Goal: Information Seeking & Learning: Find specific fact

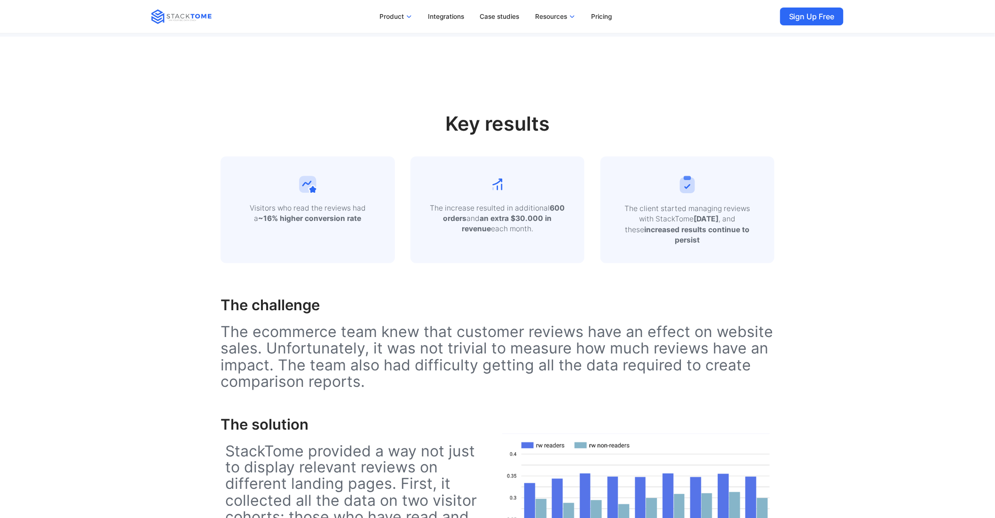
scroll to position [244, 0]
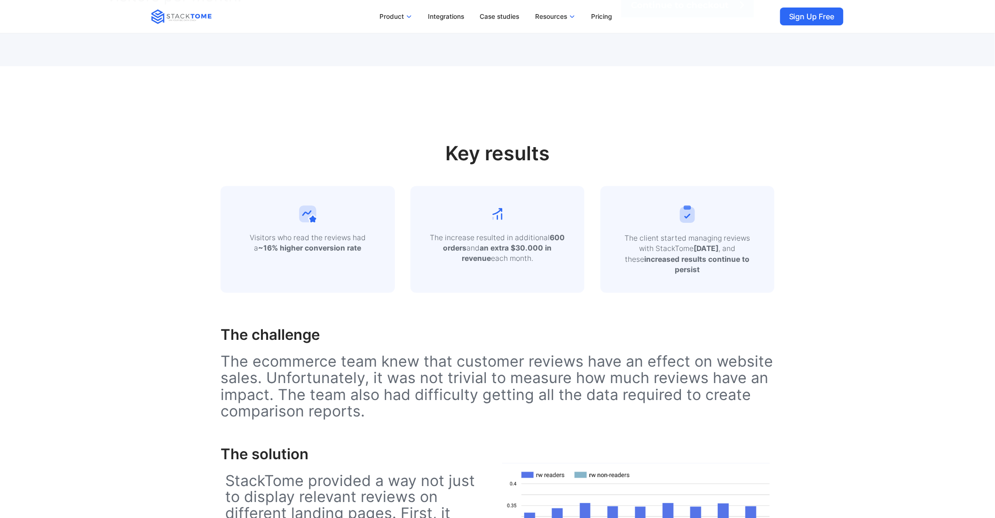
click at [359, 248] on p "Visitors who read the reviews had a ~16% higher conversion rate" at bounding box center [307, 243] width 139 height 21
click at [269, 241] on p "Visitors who read the reviews had a ~16% higher conversion rate" at bounding box center [307, 243] width 139 height 21
click at [353, 248] on strong "~16% higher conversion rate" at bounding box center [309, 248] width 103 height 9
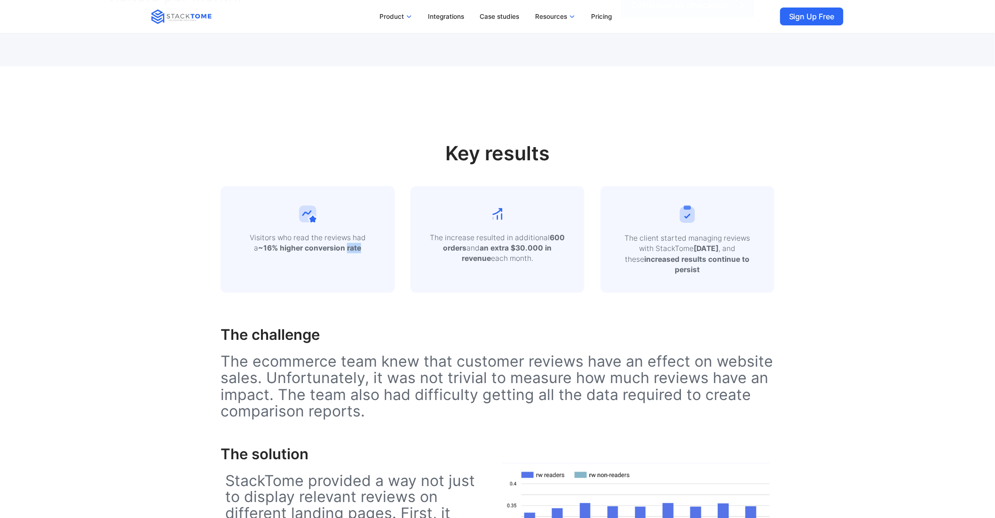
click at [353, 248] on strong "~16% higher conversion rate" at bounding box center [309, 248] width 103 height 9
click at [377, 244] on p "Visitors who read the reviews had a ~16% higher conversion rate" at bounding box center [307, 243] width 139 height 21
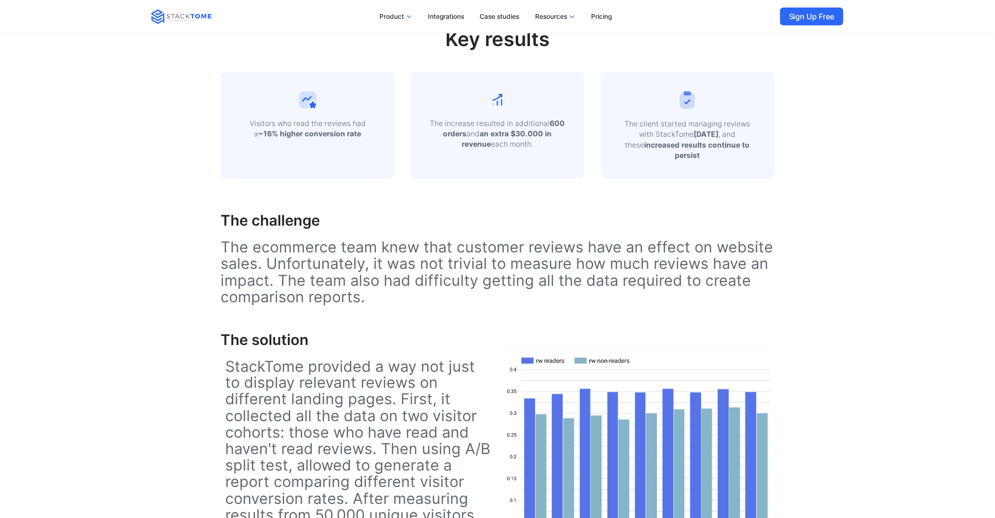
scroll to position [359, 0]
click at [333, 134] on strong "~16% higher conversion rate" at bounding box center [309, 133] width 103 height 9
click at [182, 109] on div "Key results Visitors who read the reviews had a ~16% higher conversion rate The…" at bounding box center [497, 393] width 790 height 883
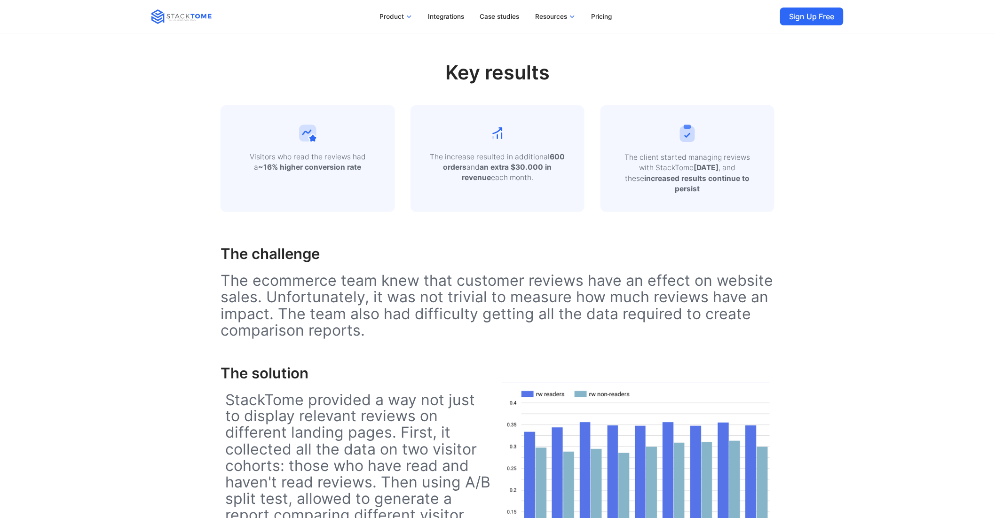
scroll to position [324, 0]
click at [338, 167] on strong "~16% higher conversion rate" at bounding box center [309, 168] width 103 height 9
click at [380, 177] on div "Visitors who read the reviews had a ~16% higher conversion rate" at bounding box center [307, 159] width 174 height 107
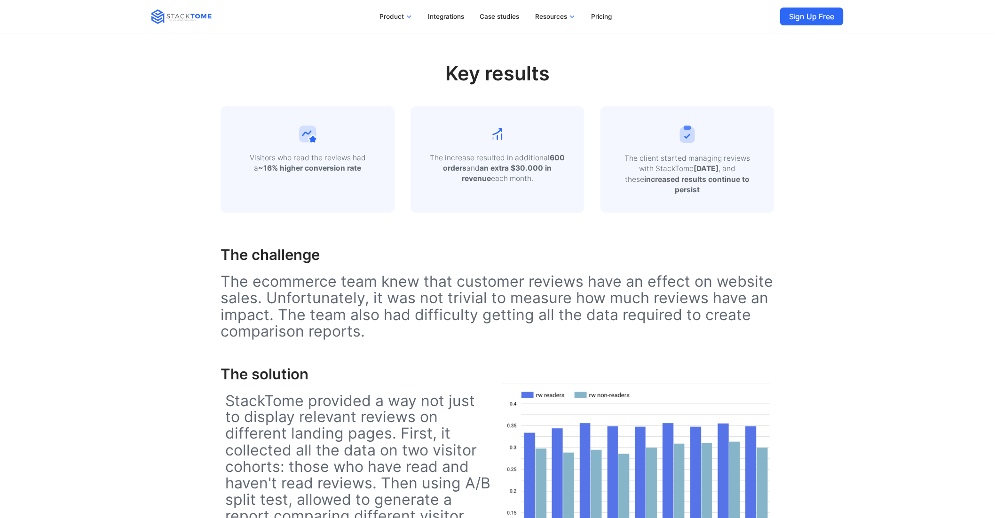
click at [340, 172] on strong "~16% higher conversion rate" at bounding box center [309, 168] width 103 height 9
click at [341, 169] on strong "~16% higher conversion rate" at bounding box center [309, 168] width 103 height 9
click at [356, 166] on strong "~16% higher conversion rate" at bounding box center [309, 168] width 103 height 9
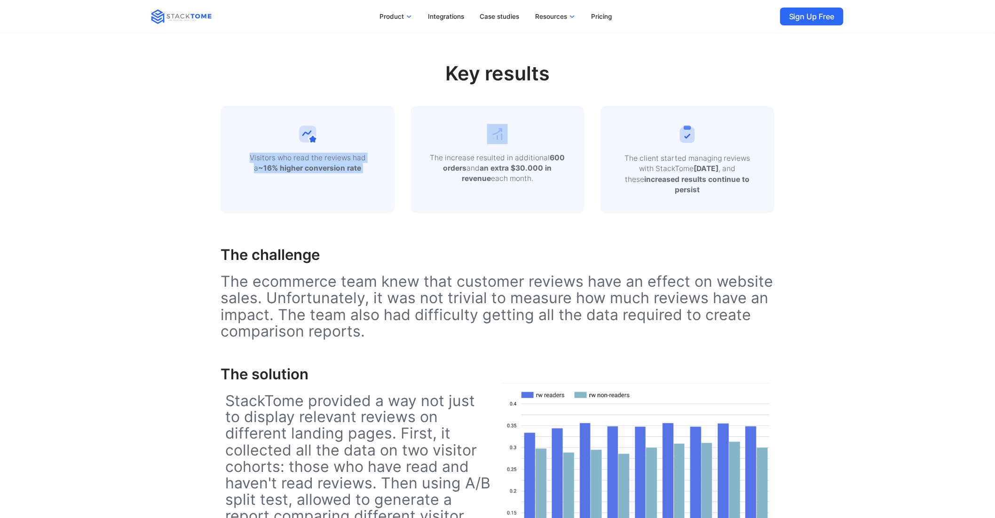
click at [356, 166] on strong "~16% higher conversion rate" at bounding box center [309, 168] width 103 height 9
click at [359, 166] on p "Visitors who read the reviews had a ~16% higher conversion rate" at bounding box center [307, 163] width 139 height 21
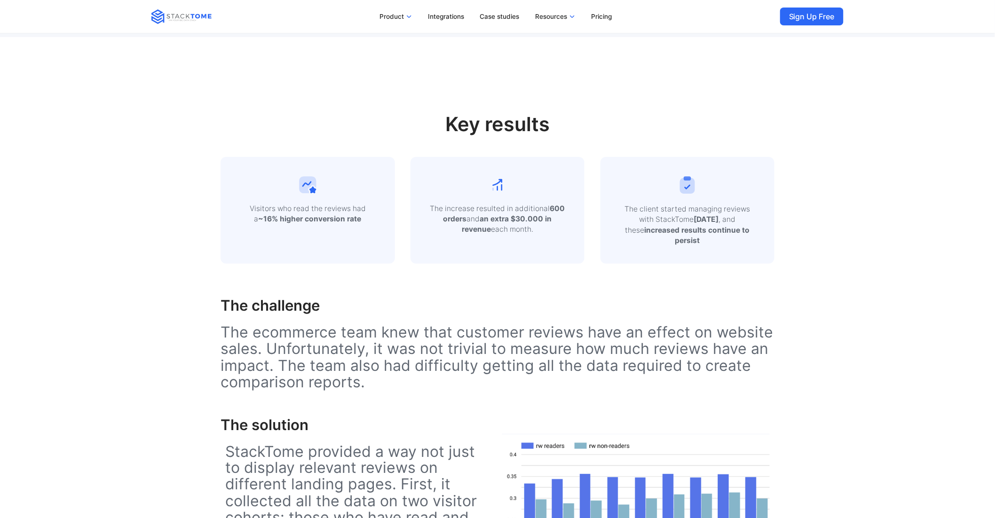
scroll to position [275, 0]
drag, startPoint x: 356, startPoint y: 215, endPoint x: 243, endPoint y: 211, distance: 113.8
click at [243, 211] on p "Visitors who read the reviews had a ~16% higher conversion rate" at bounding box center [307, 213] width 139 height 21
click at [294, 216] on strong "~16% higher conversion rate" at bounding box center [309, 217] width 103 height 9
drag, startPoint x: 349, startPoint y: 218, endPoint x: 246, endPoint y: 209, distance: 103.3
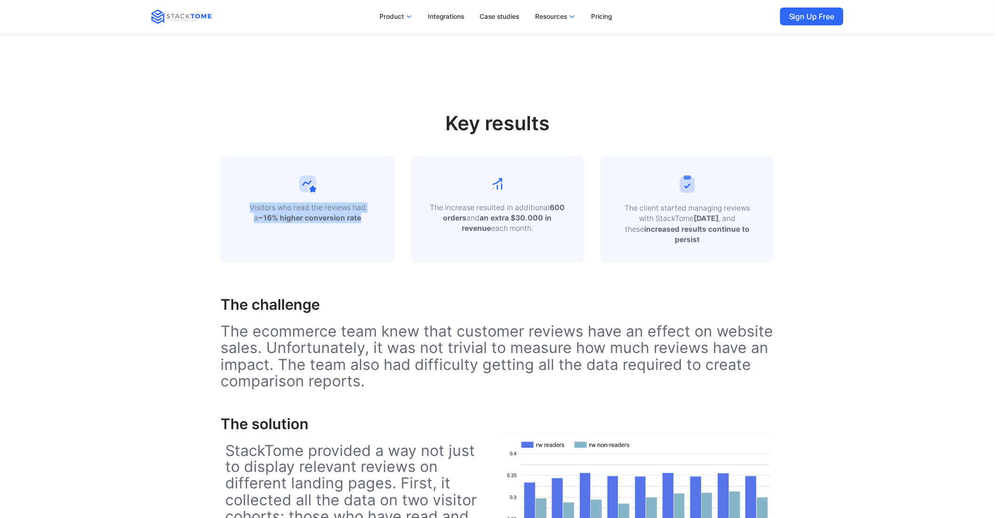
click at [246, 209] on p "Visitors who read the reviews had a ~16% higher conversion rate" at bounding box center [307, 213] width 139 height 21
click at [279, 209] on p "Visitors who read the reviews had a ~16% higher conversion rate" at bounding box center [307, 213] width 139 height 21
drag, startPoint x: 262, startPoint y: 219, endPoint x: 384, endPoint y: 220, distance: 121.8
click at [384, 220] on div "Visitors who read the reviews had a ~16% higher conversion rate" at bounding box center [307, 209] width 174 height 107
copy strong "16% higher conversion rate"
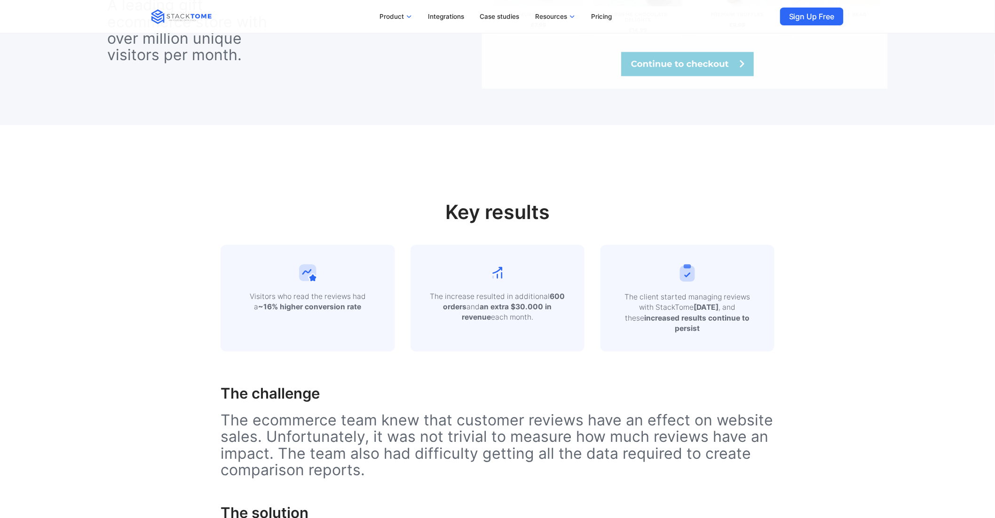
scroll to position [194, 0]
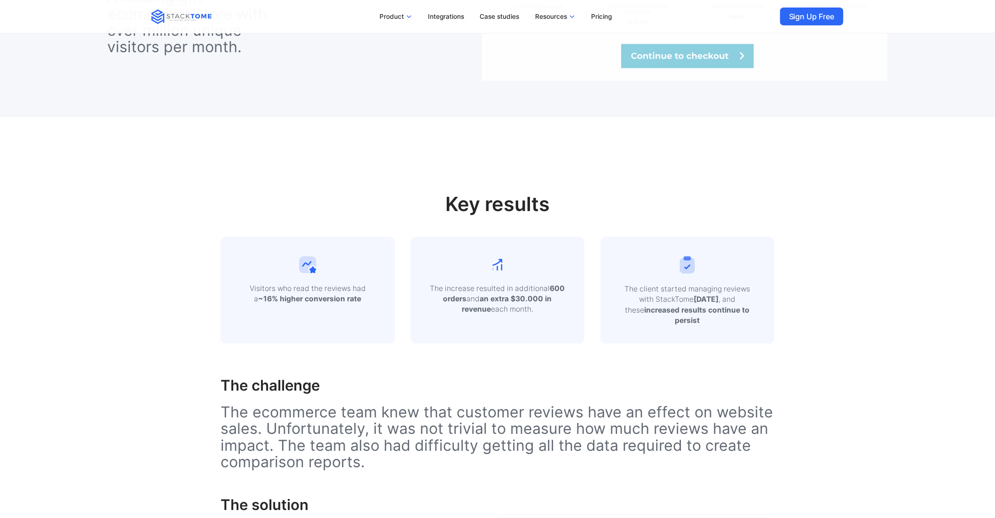
click at [352, 303] on p "Visitors who read the reviews had a ~16% higher conversion rate" at bounding box center [307, 293] width 139 height 21
click at [368, 302] on p "Visitors who read the reviews had a ~16% higher conversion rate" at bounding box center [307, 293] width 139 height 21
drag, startPoint x: 371, startPoint y: 304, endPoint x: 245, endPoint y: 286, distance: 127.2
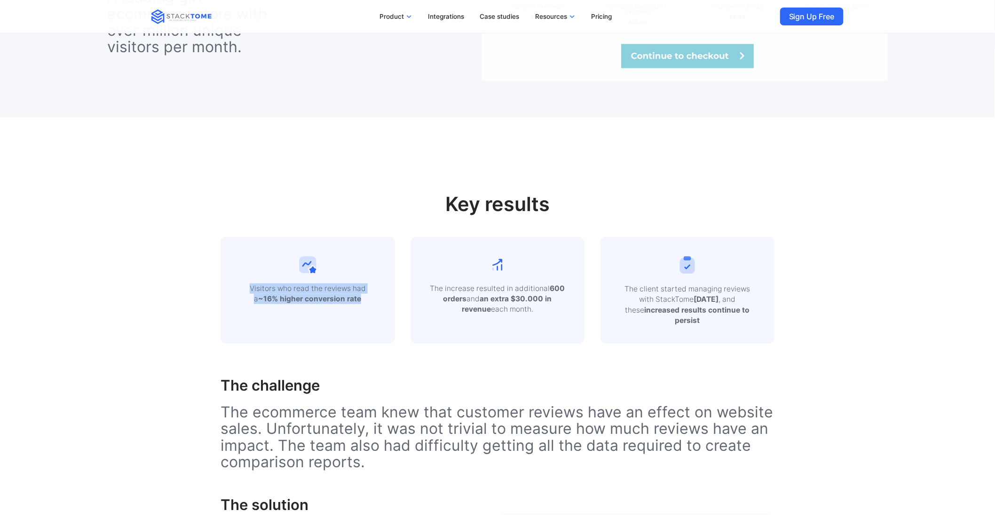
click at [245, 286] on p "Visitors who read the reviews had a ~16% higher conversion rate" at bounding box center [307, 293] width 139 height 21
click at [297, 288] on p "Visitors who read the reviews had a ~16% higher conversion rate" at bounding box center [307, 293] width 139 height 21
drag, startPoint x: 379, startPoint y: 303, endPoint x: 241, endPoint y: 286, distance: 138.8
click at [241, 286] on div "Visitors who read the reviews had a ~16% higher conversion rate" at bounding box center [307, 290] width 174 height 107
click at [477, 299] on p "The increase resulted in additional 600 orders and an extra $30.000 in revenue …" at bounding box center [497, 298] width 139 height 31
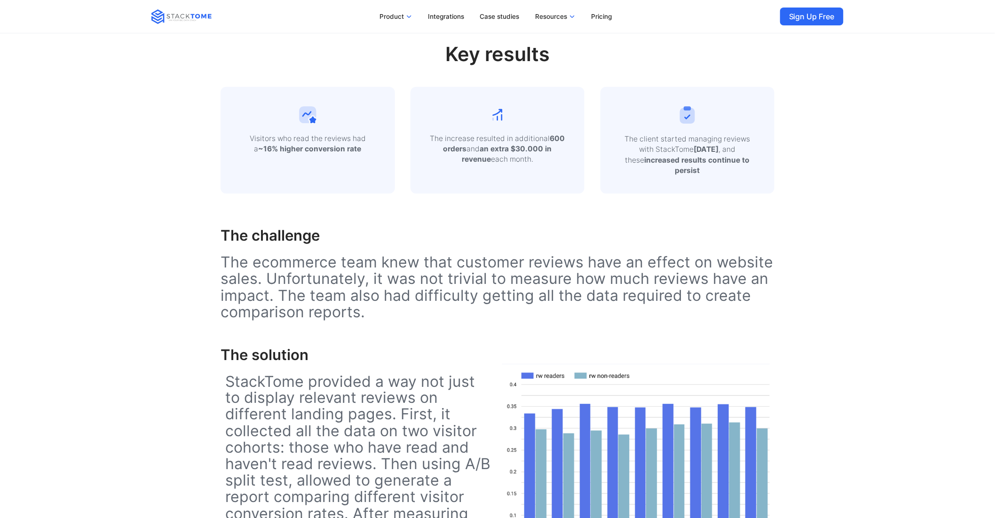
scroll to position [0, 0]
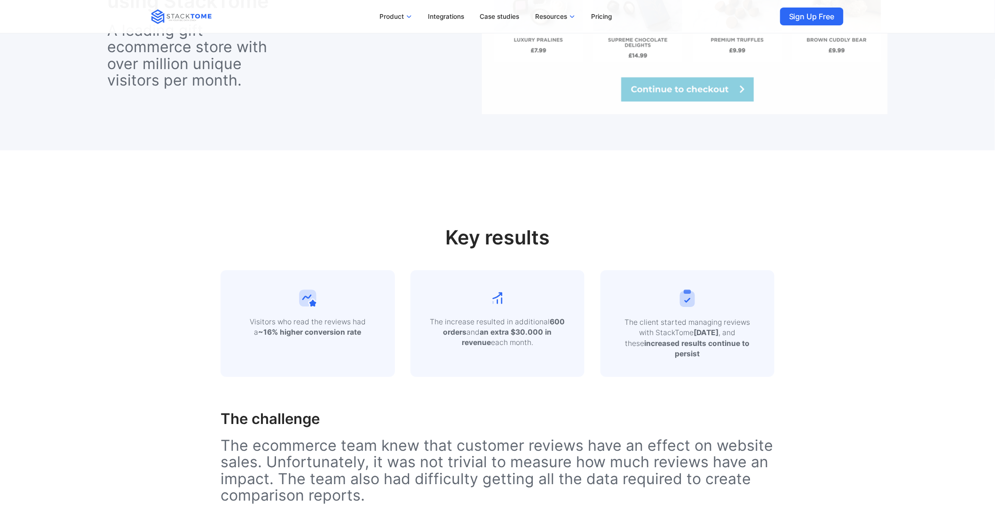
scroll to position [241, 0]
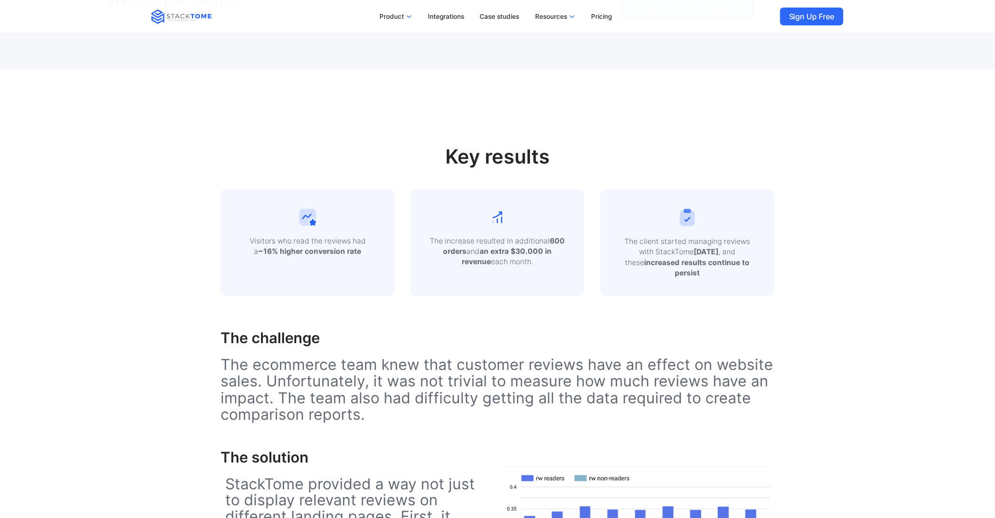
click at [358, 249] on strong "~16% higher conversion rate" at bounding box center [309, 251] width 103 height 9
click at [364, 251] on p "Visitors who read the reviews had a ~16% higher conversion rate" at bounding box center [307, 246] width 139 height 21
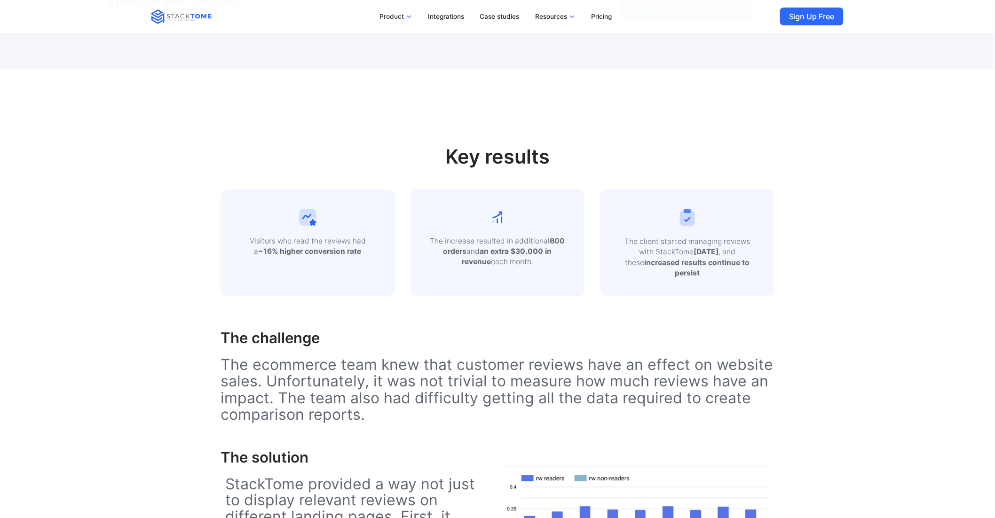
click at [339, 254] on strong "~16% higher conversion rate" at bounding box center [309, 251] width 103 height 9
click at [340, 254] on strong "~16% higher conversion rate" at bounding box center [309, 251] width 103 height 9
click at [328, 240] on p "Visitors who read the reviews had a ~16% higher conversion rate" at bounding box center [307, 246] width 139 height 21
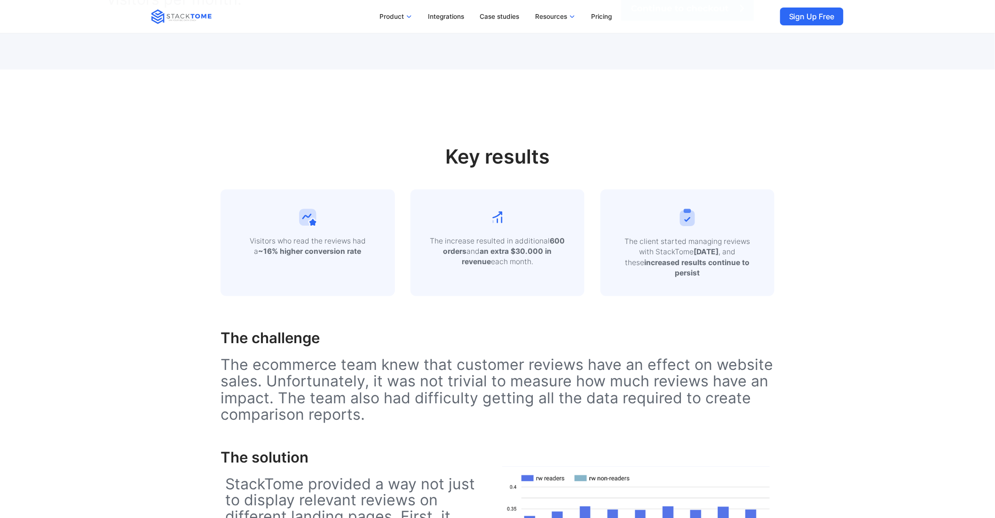
click at [371, 250] on p "Visitors who read the reviews had a ~16% higher conversion rate" at bounding box center [307, 246] width 139 height 21
